Goal: Communication & Community: Connect with others

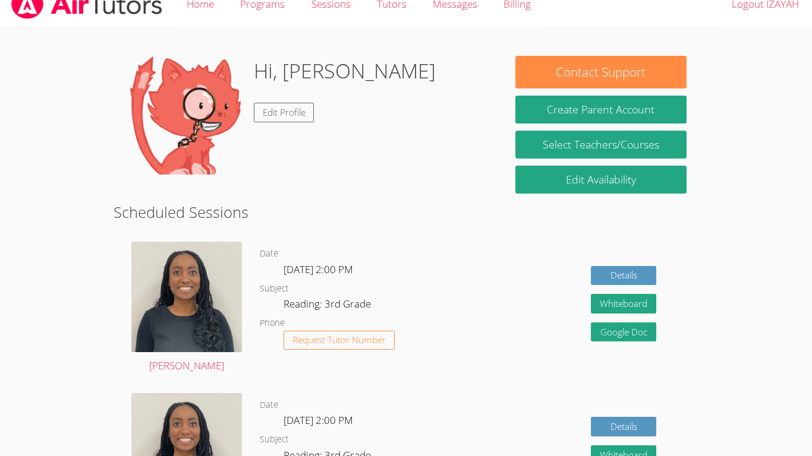
scroll to position [18, 0]
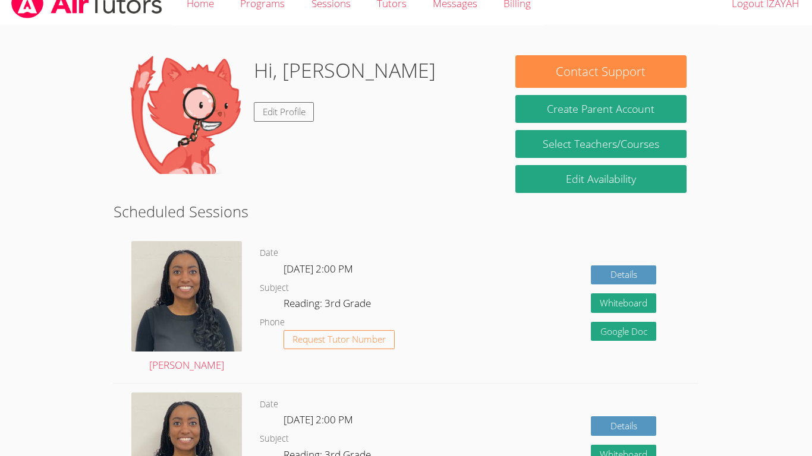
click at [330, 173] on div "Hi, [PERSON_NAME] Edit Profile" at bounding box center [345, 114] width 182 height 119
click at [380, 343] on span "Request Tutor Number" at bounding box center [338, 339] width 93 height 9
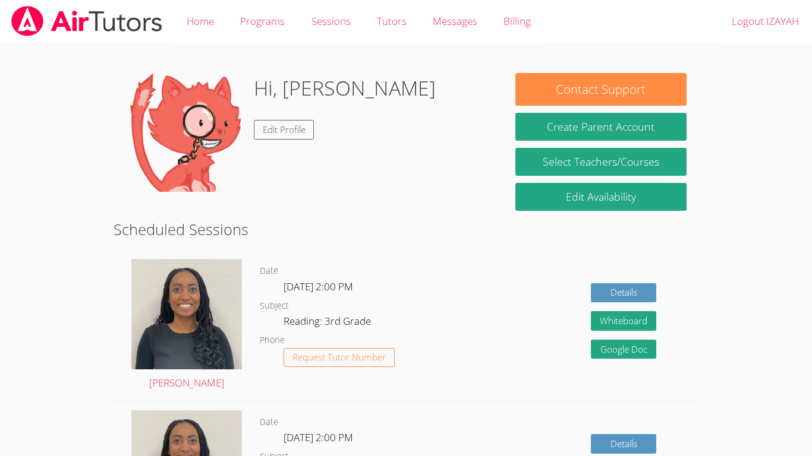
scroll to position [18, 0]
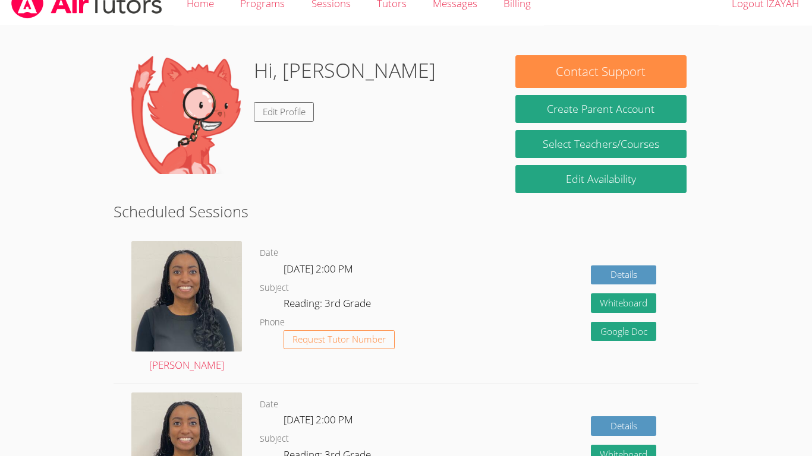
click at [380, 343] on span "Request Tutor Number" at bounding box center [338, 339] width 93 height 9
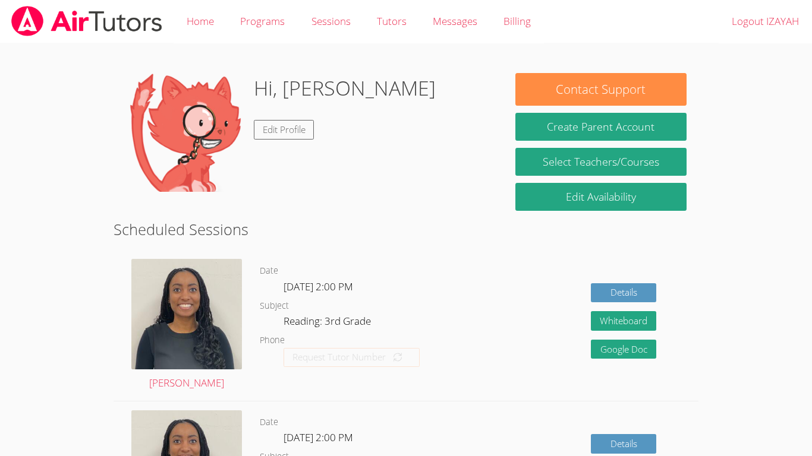
scroll to position [18, 0]
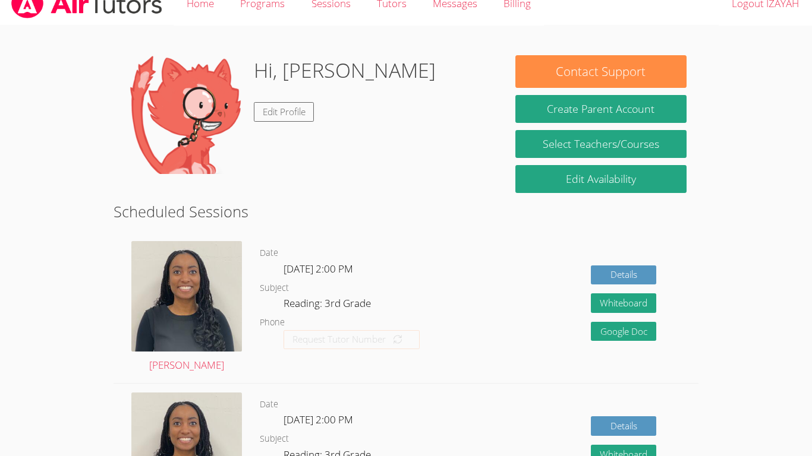
click at [400, 456] on dl "Date Wed Sep 24, 2:00 PM Subject Reading: 3rd Grade Phone Request Tutor Number" at bounding box center [362, 460] width 204 height 124
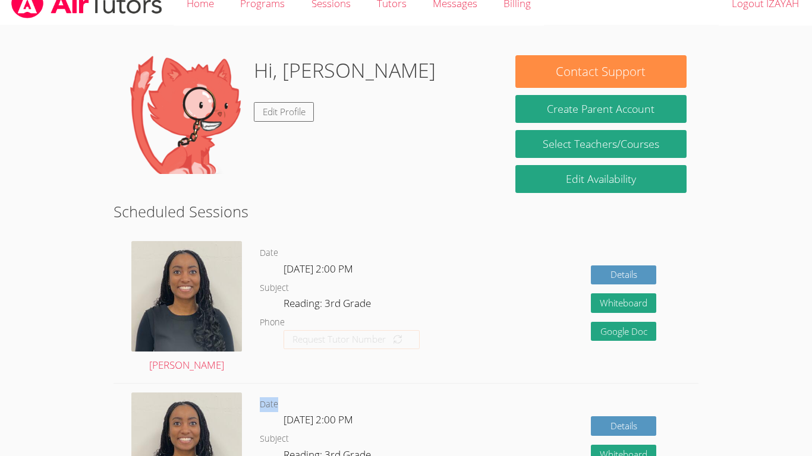
click at [400, 456] on dl "Date Wed Sep 24, 2:00 PM Subject Reading: 3rd Grade Phone Request Tutor Number" at bounding box center [362, 460] width 204 height 124
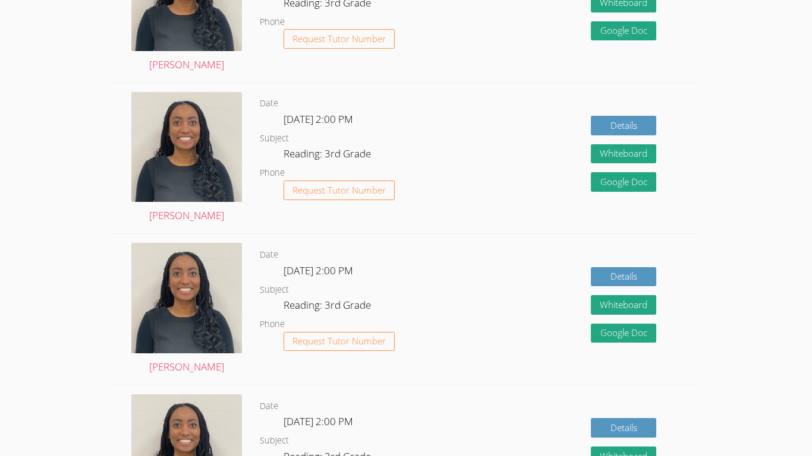
scroll to position [0, 0]
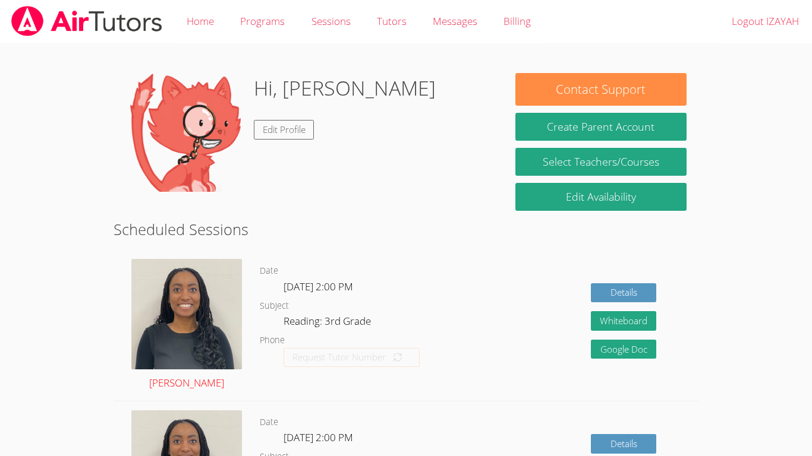
click at [190, 299] on img at bounding box center [186, 314] width 111 height 111
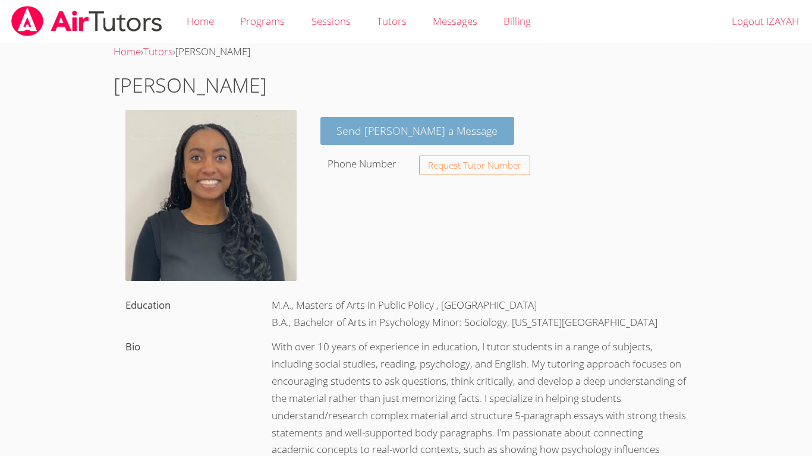
click at [386, 133] on link "Send Christina a Message" at bounding box center [417, 131] width 194 height 28
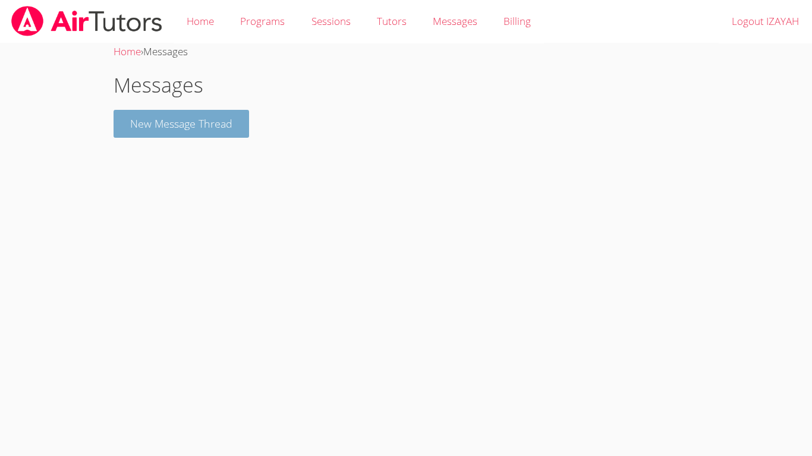
click at [218, 131] on button "New Message Thread" at bounding box center [182, 124] width 136 height 28
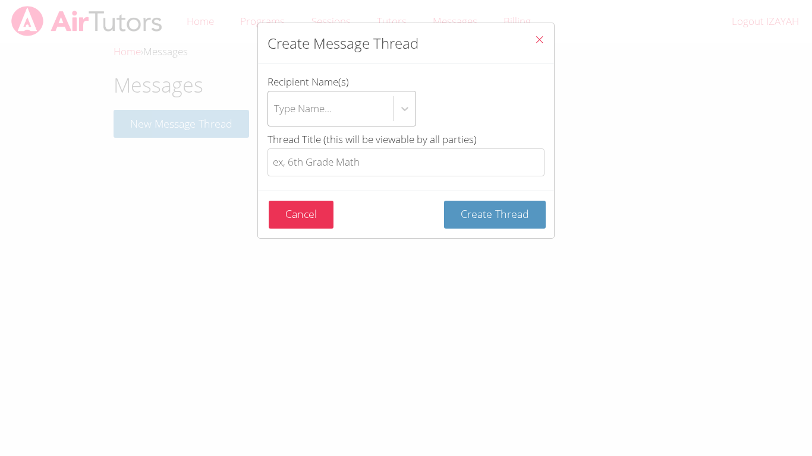
click at [315, 112] on div "Type Name..." at bounding box center [303, 108] width 58 height 17
click at [275, 112] on input "Recipient Name(s) Type Name..." at bounding box center [274, 108] width 1 height 27
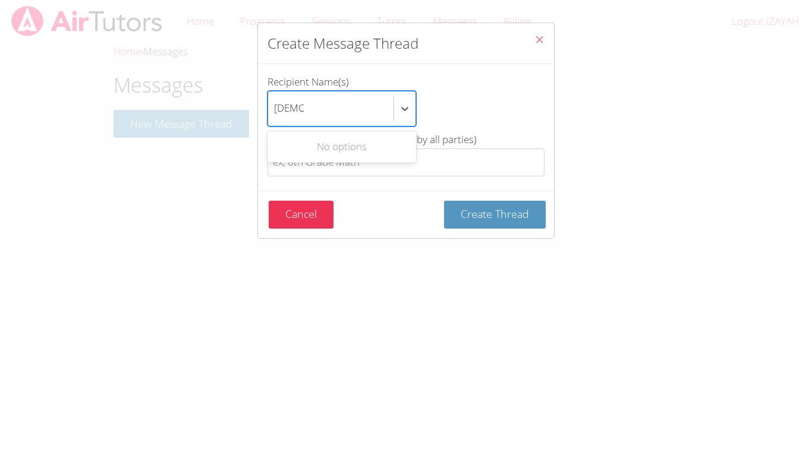
click at [444, 201] on button "Create Thread" at bounding box center [495, 215] width 102 height 28
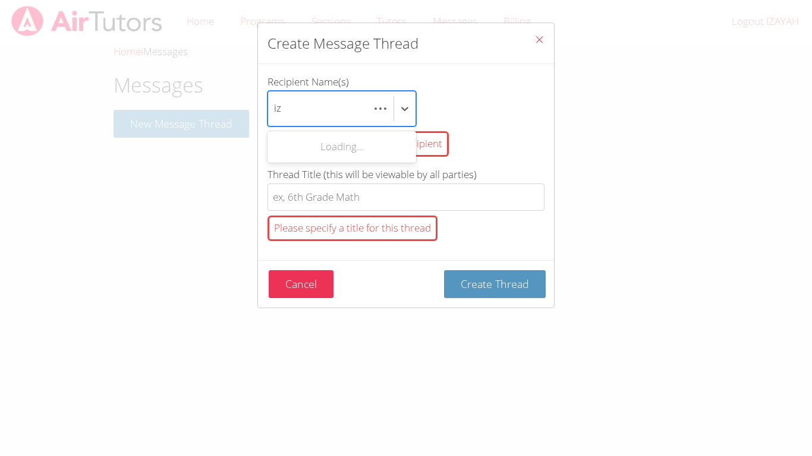
type input "i"
click at [539, 33] on button "Close" at bounding box center [539, 41] width 29 height 36
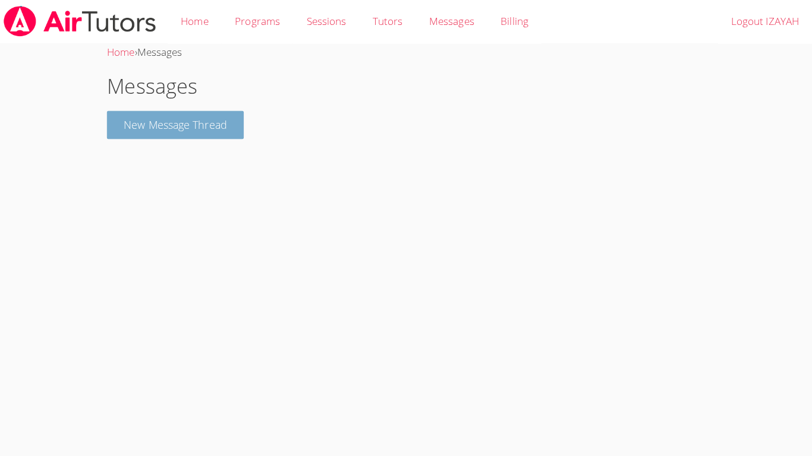
click at [175, 124] on button "New Message Thread" at bounding box center [182, 124] width 136 height 28
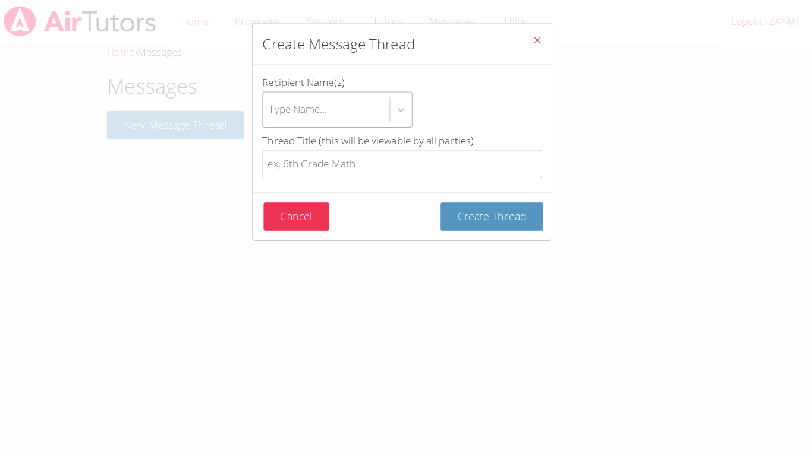
click at [363, 111] on div "Type Name..." at bounding box center [330, 109] width 125 height 34
click at [275, 111] on input "Recipient Name(s) Type Name..." at bounding box center [274, 108] width 1 height 27
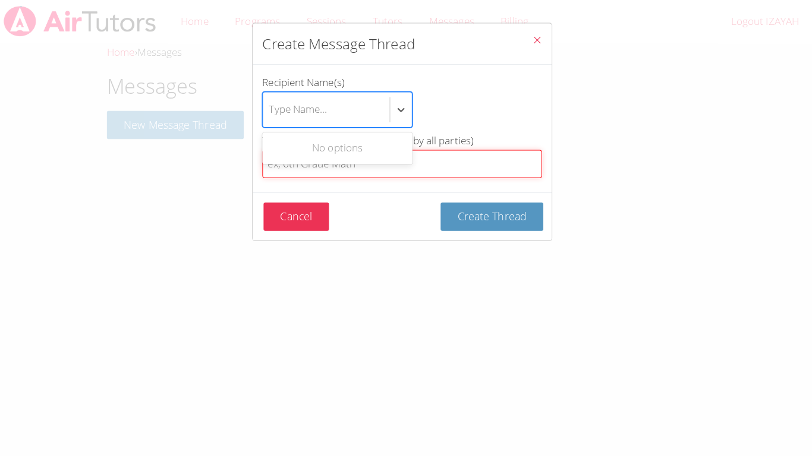
click at [356, 174] on input "Thread Title (this will be viewable by all parties)" at bounding box center [405, 163] width 277 height 28
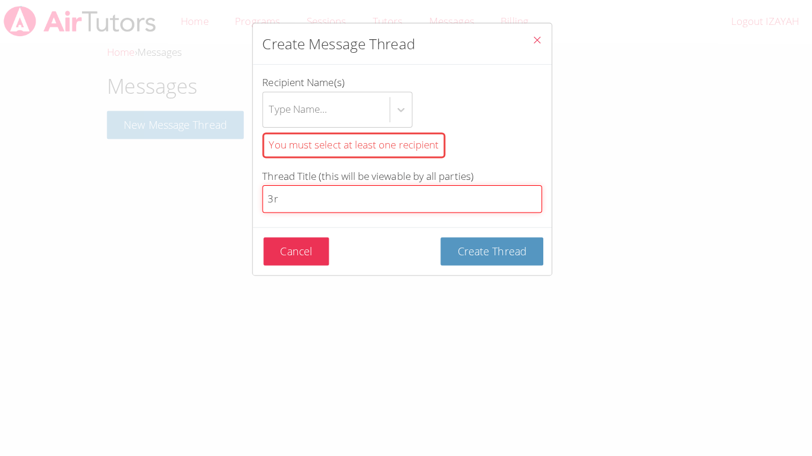
type input "3r"
click at [444, 235] on button "Create Thread" at bounding box center [495, 249] width 102 height 28
click at [326, 95] on div "Type Name..." at bounding box center [330, 109] width 125 height 34
click at [275, 95] on input "Recipient Name(s) Type Name... You must select at least one recipient" at bounding box center [274, 108] width 1 height 27
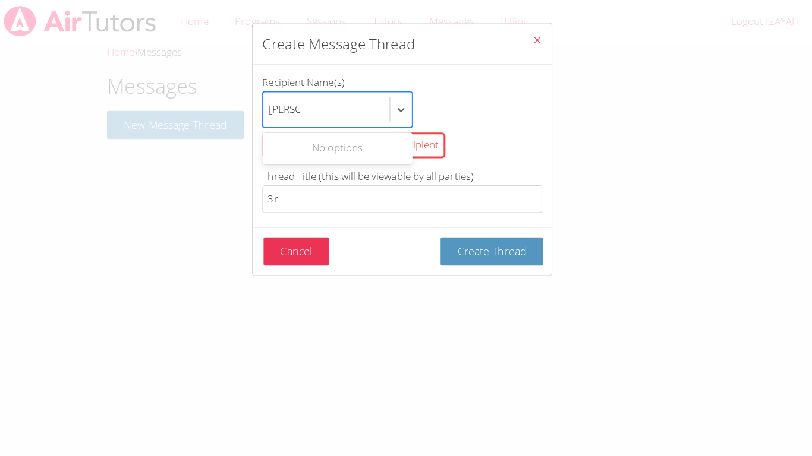
click at [444, 235] on button "Create Thread" at bounding box center [495, 249] width 102 height 28
click at [369, 152] on div "No options" at bounding box center [341, 147] width 149 height 27
type input "r"
click at [540, 39] on icon "Close" at bounding box center [539, 39] width 10 height 10
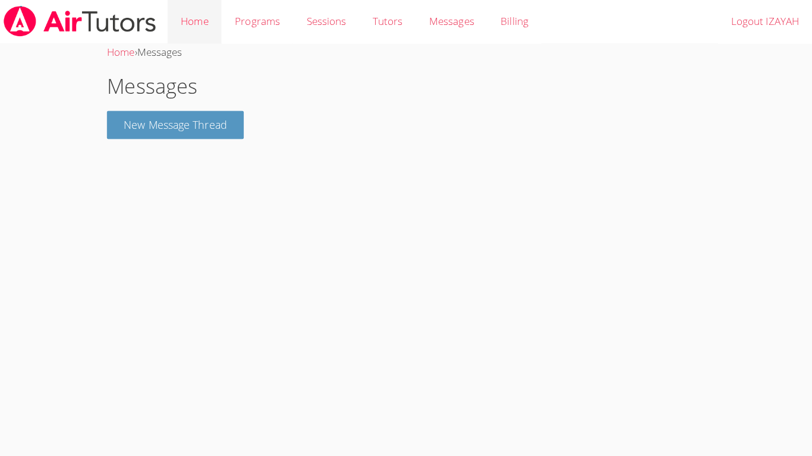
click at [183, 27] on link "Home" at bounding box center [200, 21] width 53 height 43
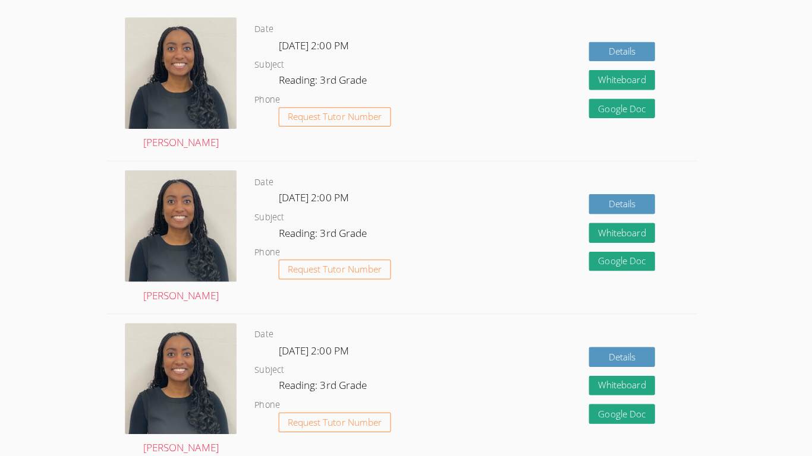
scroll to position [240, 0]
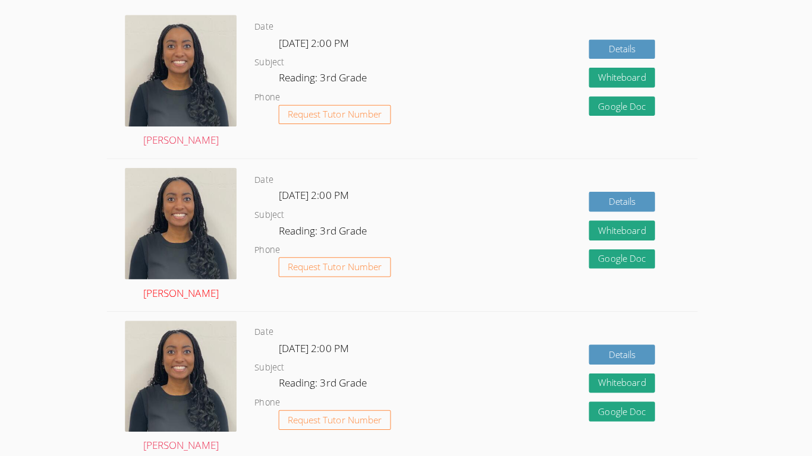
click at [212, 221] on img at bounding box center [186, 226] width 111 height 111
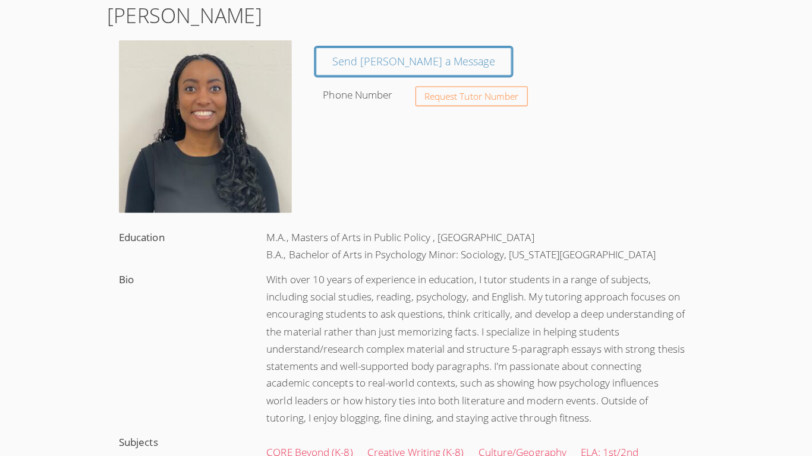
scroll to position [45, 0]
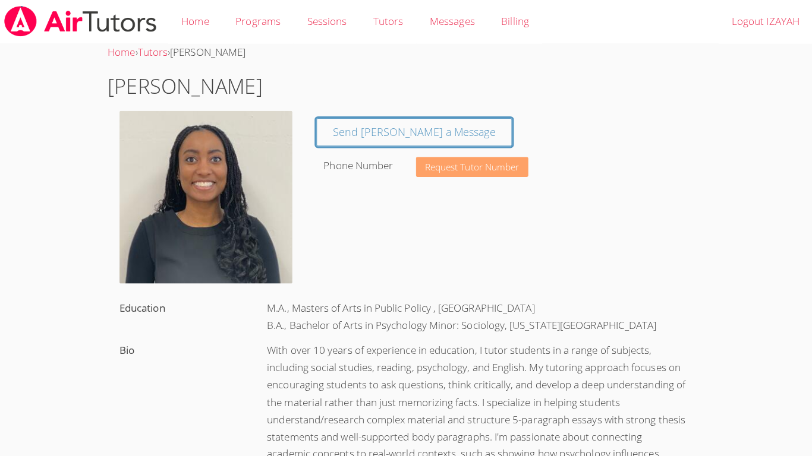
click at [508, 170] on span "Request Tutor Number" at bounding box center [474, 165] width 93 height 9
click at [497, 167] on span "Request Tutor Number" at bounding box center [474, 165] width 93 height 9
click at [488, 162] on span "Request Tutor Number" at bounding box center [474, 165] width 93 height 9
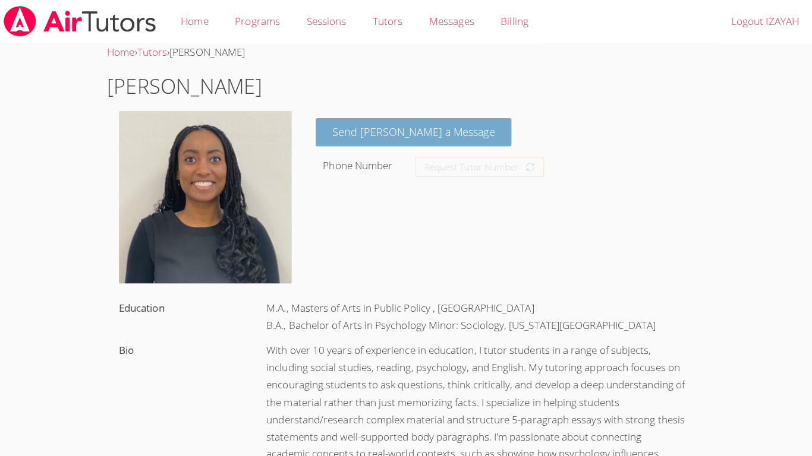
click at [426, 139] on link "Send Christina a Message" at bounding box center [417, 131] width 194 height 28
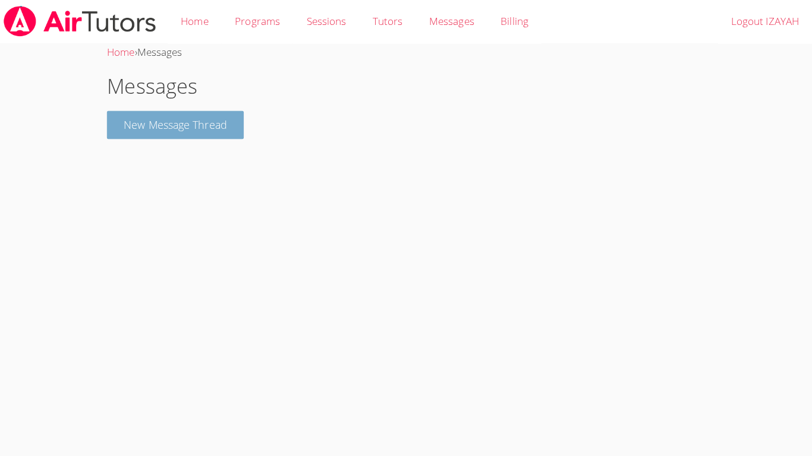
click at [146, 131] on button "New Message Thread" at bounding box center [182, 124] width 136 height 28
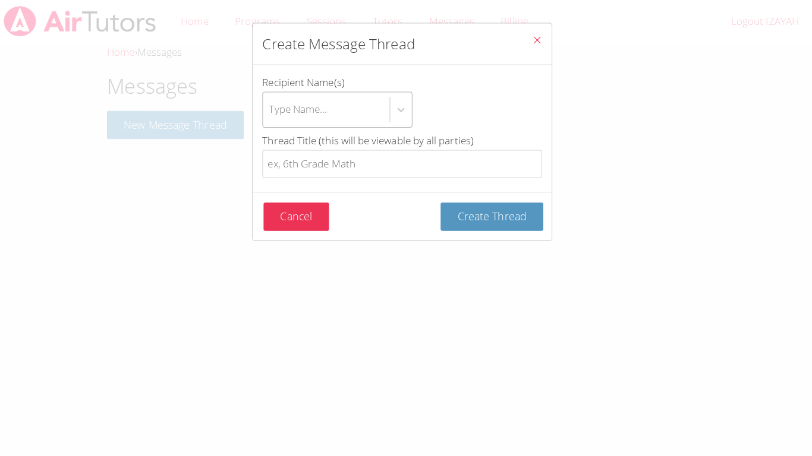
click at [350, 112] on div "Type Name..." at bounding box center [330, 109] width 125 height 34
click at [275, 112] on input "Recipient Name(s) Type Name..." at bounding box center [274, 108] width 1 height 27
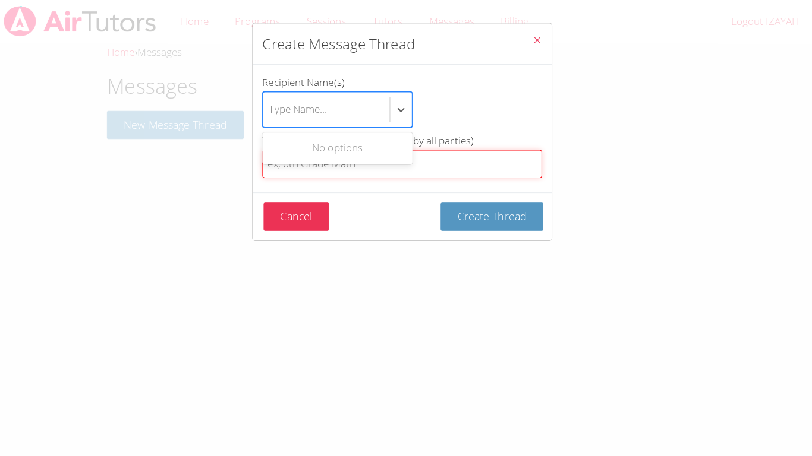
click at [384, 171] on input "Thread Title (this will be viewable by all parties)" at bounding box center [405, 163] width 277 height 28
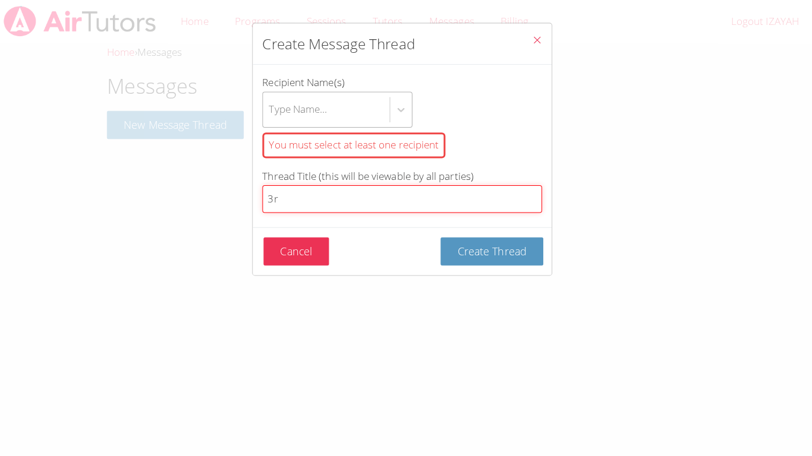
type input "3r"
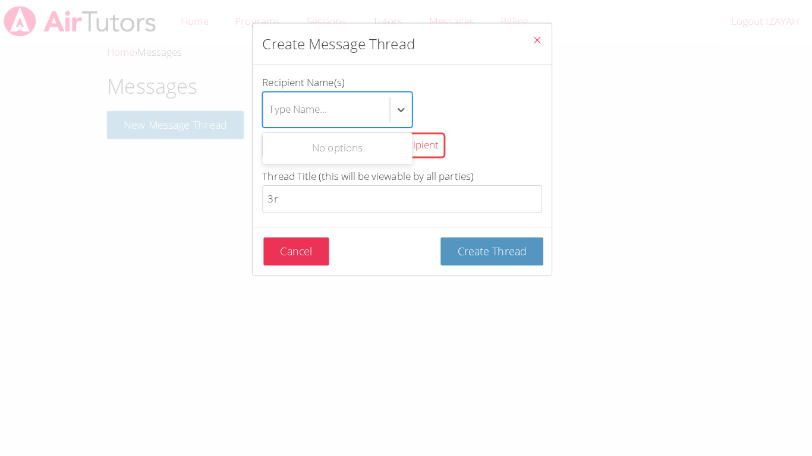
click at [301, 112] on div "Type Name..." at bounding box center [303, 108] width 58 height 17
click at [275, 112] on input "Recipient Name(s) Use Up and Down to choose options, press Enter to select the …" at bounding box center [274, 108] width 1 height 27
type input "c"
click at [335, 143] on div "Christina Daniels" at bounding box center [341, 147] width 149 height 27
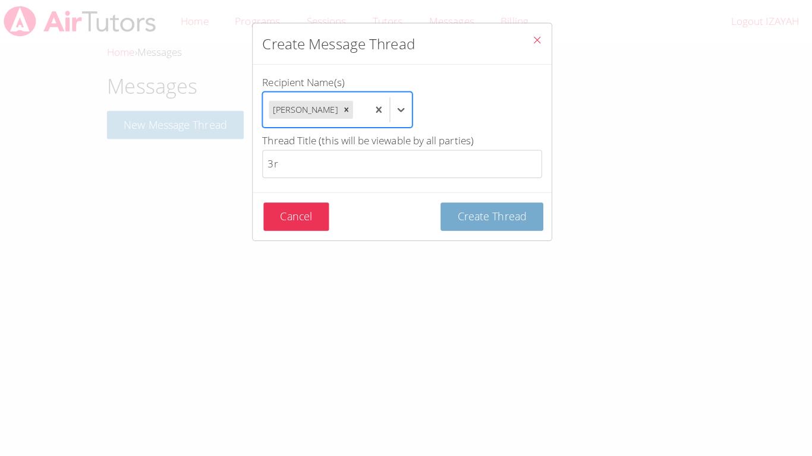
click at [474, 218] on span "Create Thread" at bounding box center [495, 214] width 68 height 14
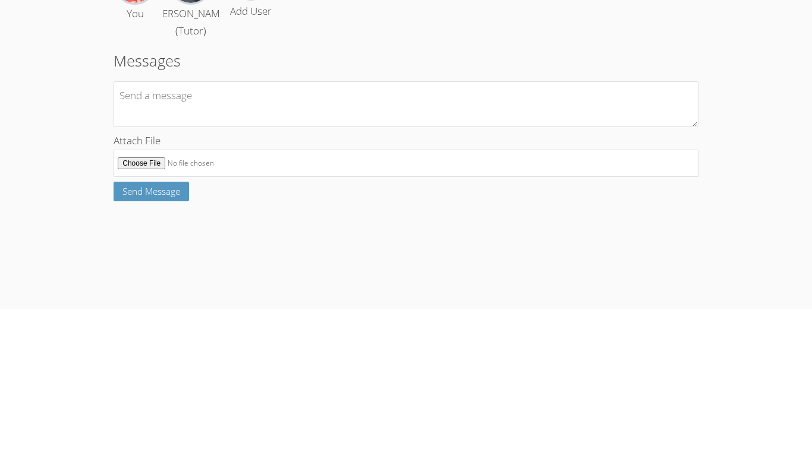
click at [342, 174] on div "You [PERSON_NAME] (Tutor) Add User" at bounding box center [406, 148] width 585 height 77
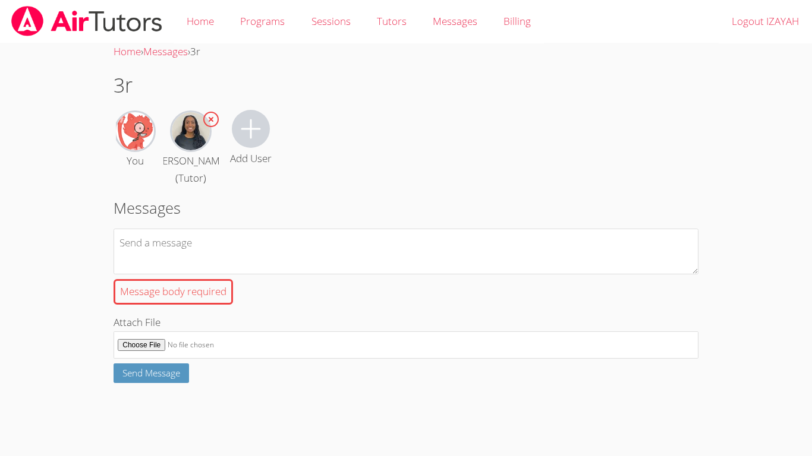
click at [190, 136] on img at bounding box center [191, 131] width 38 height 38
click at [187, 140] on img at bounding box center [191, 131] width 38 height 38
click at [188, 140] on img at bounding box center [191, 131] width 38 height 38
